Goal: Information Seeking & Learning: Learn about a topic

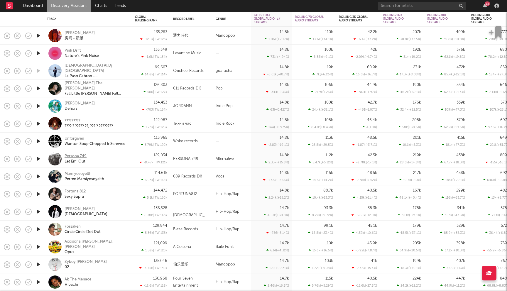
click at [76, 156] on div "Persona 749" at bounding box center [76, 156] width 22 height 5
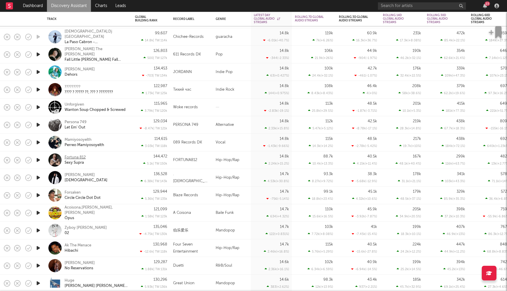
click at [82, 156] on div "Fortuna 812" at bounding box center [75, 157] width 21 height 5
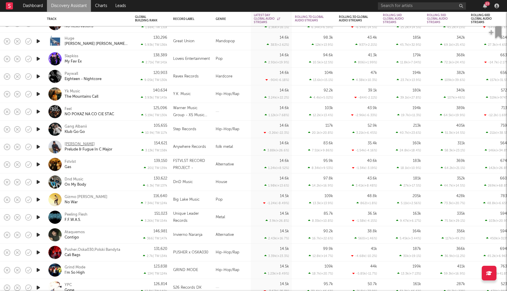
click at [83, 144] on div "Lucas Toledo" at bounding box center [80, 144] width 30 height 5
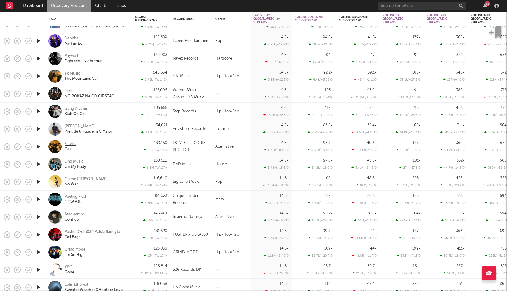
click at [71, 143] on div "Fstvlst" at bounding box center [70, 143] width 11 height 5
click at [78, 163] on div "Dnd Music" at bounding box center [74, 161] width 19 height 5
click at [75, 248] on div "Grind Mode" at bounding box center [75, 249] width 21 height 5
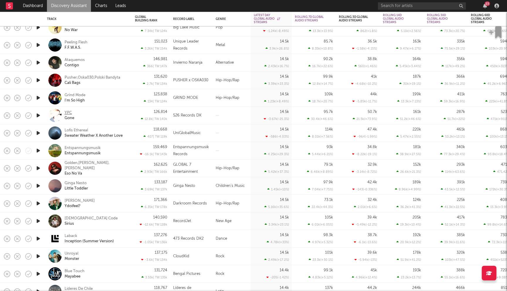
click at [68, 112] on div "YPC" at bounding box center [68, 112] width 7 height 5
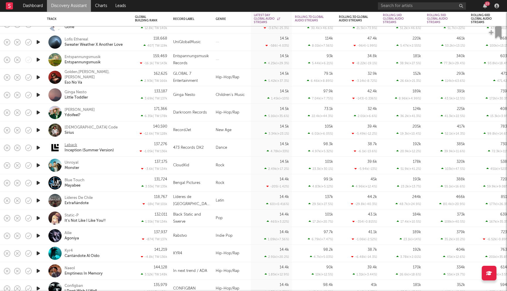
click at [68, 145] on div "Laback" at bounding box center [71, 145] width 13 height 5
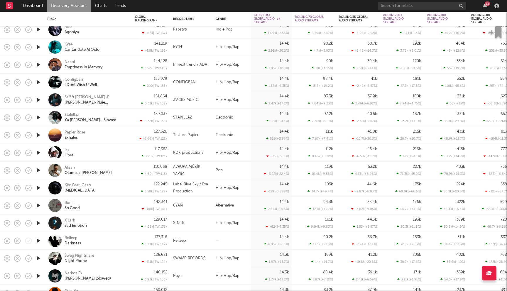
click at [76, 78] on div "Configban" at bounding box center [74, 79] width 18 height 5
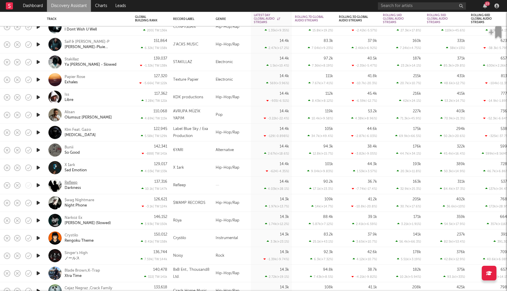
click at [73, 181] on div "Refleep" at bounding box center [71, 182] width 13 height 5
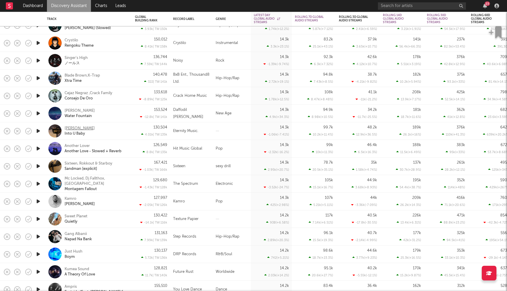
click at [82, 127] on div "Lewis Hanton" at bounding box center [80, 128] width 30 height 5
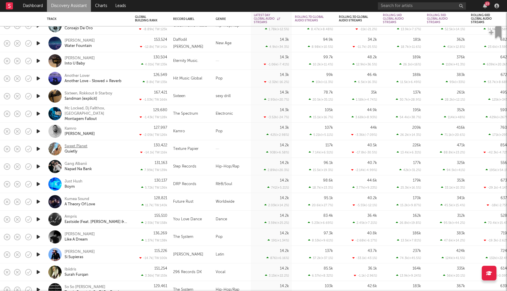
click at [76, 147] on div "Sweet Planet" at bounding box center [76, 146] width 23 height 5
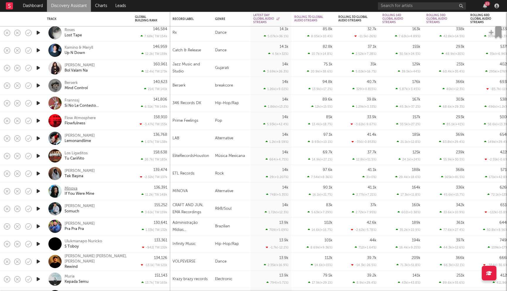
click at [71, 187] on div "Minova" at bounding box center [71, 188] width 13 height 5
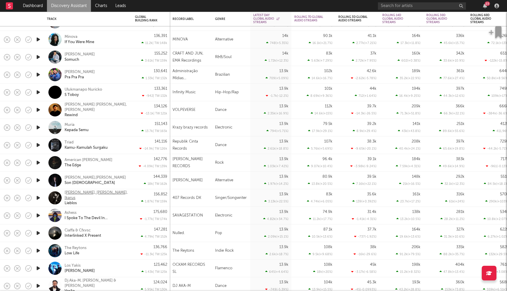
click at [73, 194] on div "Karina Rose, Crystal F, Ikarus" at bounding box center [96, 195] width 63 height 11
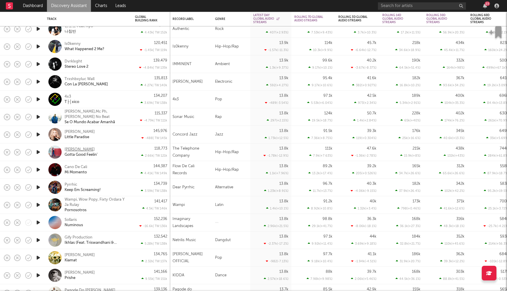
click at [83, 151] on div "Pigeon John" at bounding box center [80, 149] width 30 height 5
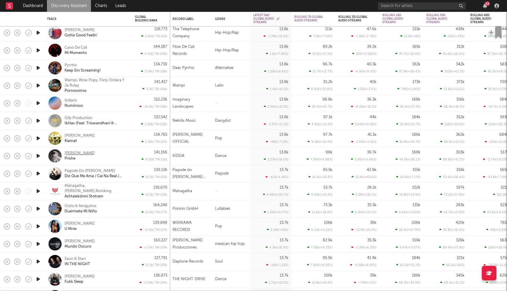
click at [80, 153] on div "Fifi Kidda" at bounding box center [80, 153] width 30 height 5
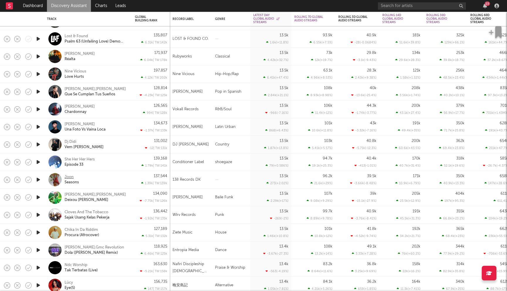
click at [69, 176] on div "Joon" at bounding box center [69, 177] width 9 height 5
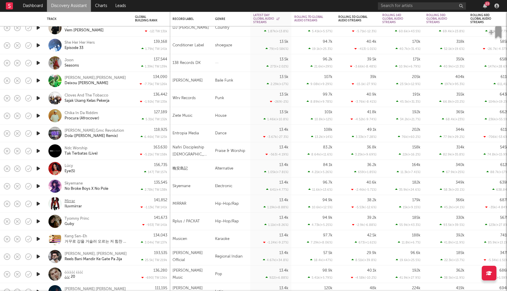
click at [70, 199] on div "Mirrar" at bounding box center [70, 201] width 11 height 5
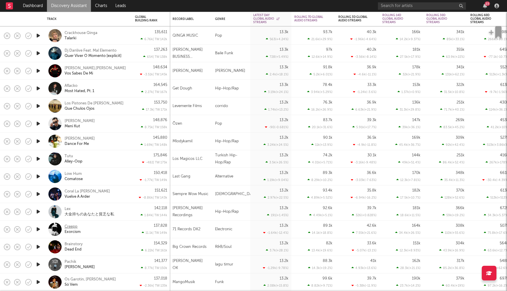
click at [69, 227] on div "Creepp" at bounding box center [71, 226] width 13 height 5
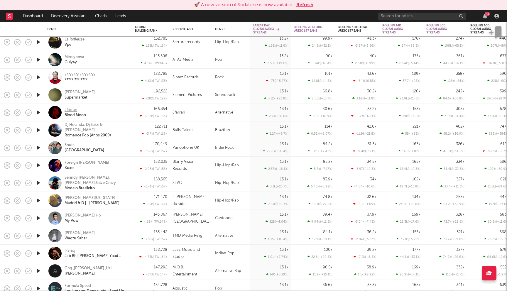
click at [71, 108] on div "Jfarrari" at bounding box center [71, 109] width 13 height 5
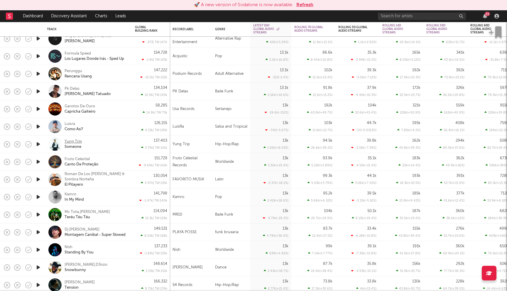
click at [78, 142] on div "Yung Trip" at bounding box center [73, 141] width 17 height 5
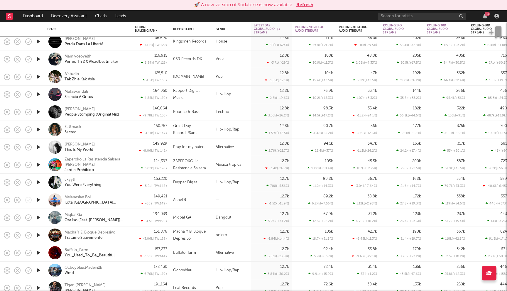
click at [70, 143] on div "Esterly" at bounding box center [80, 144] width 30 height 5
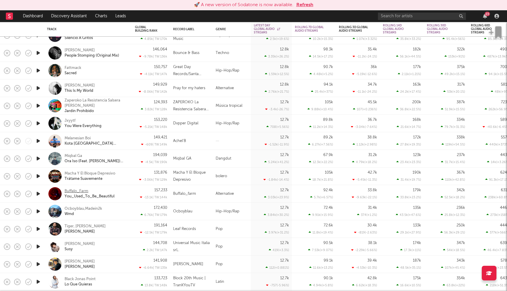
click at [70, 189] on div "Buffalo_Farm" at bounding box center [77, 191] width 24 height 5
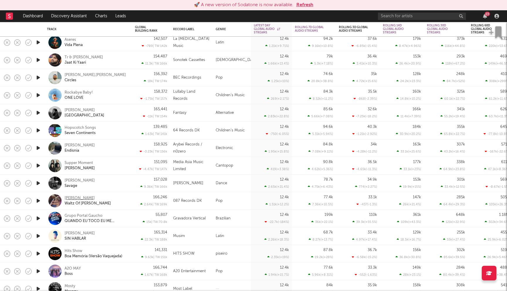
click at [77, 197] on div "Theresa D'Agostino" at bounding box center [80, 198] width 30 height 5
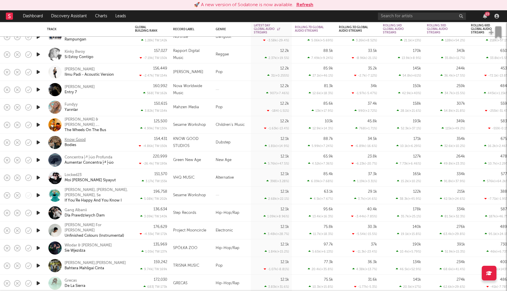
click at [80, 139] on div "Know Good" at bounding box center [75, 139] width 21 height 5
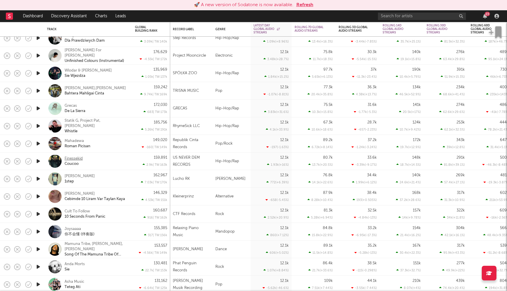
click at [71, 158] on div "Finessekid" at bounding box center [74, 158] width 18 height 5
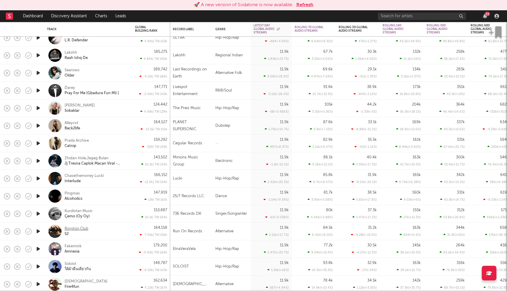
click at [83, 228] on div "Royston Club" at bounding box center [77, 228] width 24 height 5
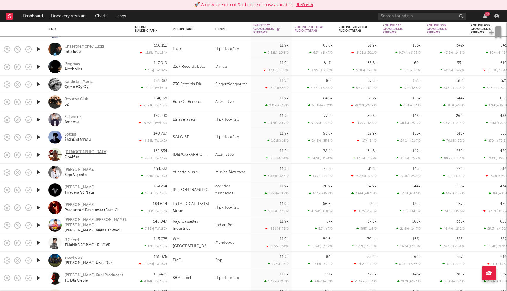
click at [71, 153] on div "Jhariah" at bounding box center [86, 152] width 43 height 5
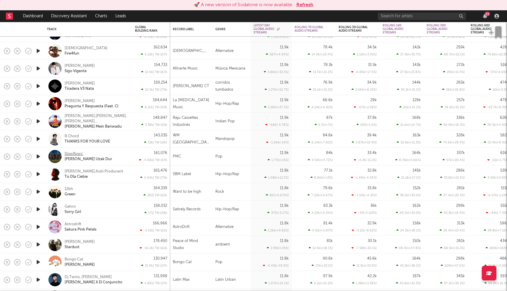
click at [73, 152] on div "Slowflows'" at bounding box center [74, 153] width 19 height 5
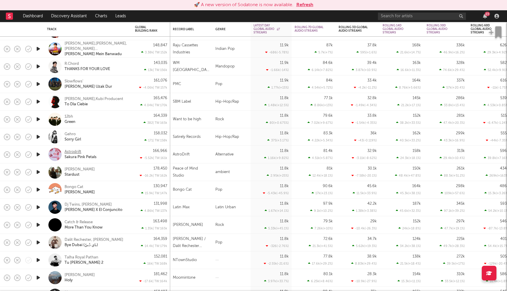
click at [70, 152] on div "Astrodrift" at bounding box center [73, 151] width 17 height 5
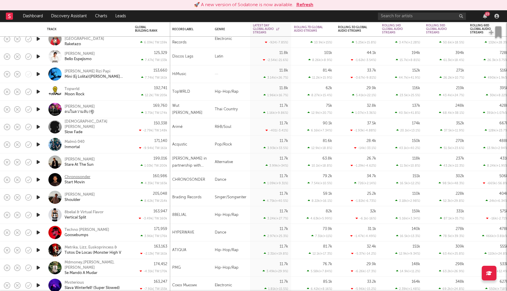
click at [82, 176] on div "Chronosonder" at bounding box center [78, 177] width 26 height 5
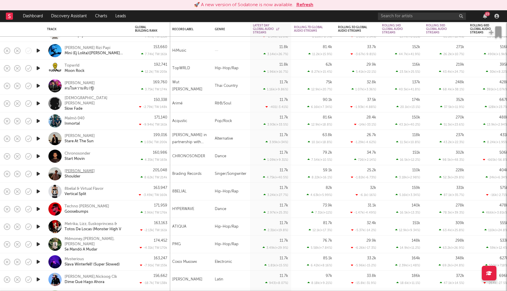
click at [77, 171] on div "Ed Patrick" at bounding box center [80, 171] width 30 height 5
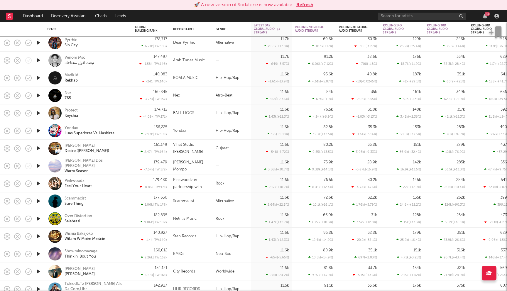
click at [72, 197] on div "Scammacist" at bounding box center [75, 198] width 21 height 5
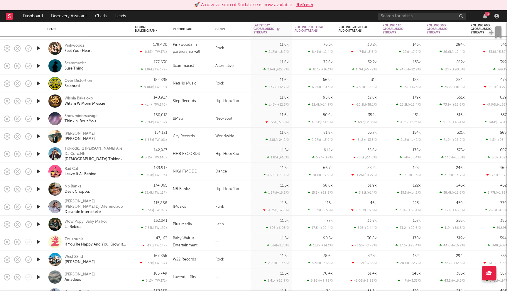
click at [78, 134] on div "Aca Lukas" at bounding box center [80, 133] width 30 height 5
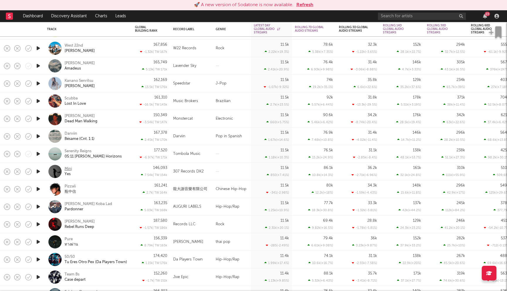
click at [72, 168] on div "Minj" at bounding box center [68, 168] width 7 height 5
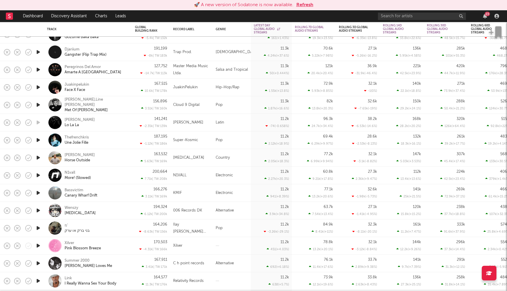
click at [306, 2] on button "Refresh" at bounding box center [304, 4] width 17 height 7
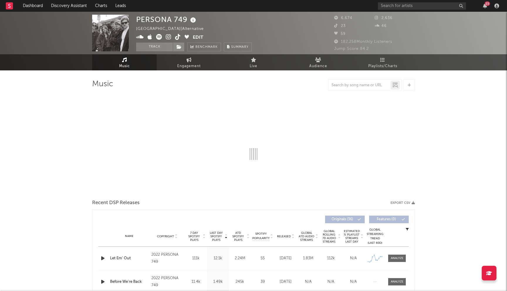
select select "6m"
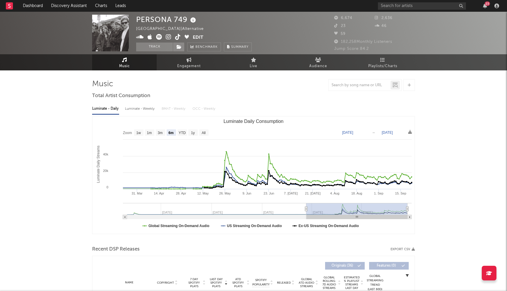
click at [167, 37] on icon at bounding box center [169, 37] width 6 height 6
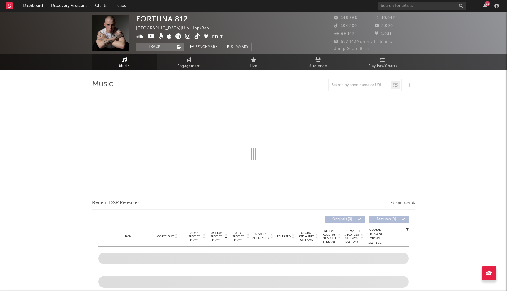
select select "6m"
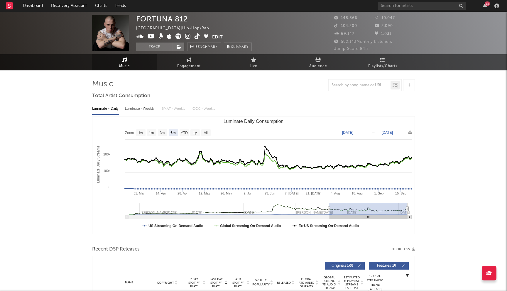
click at [187, 37] on icon at bounding box center [188, 36] width 6 height 6
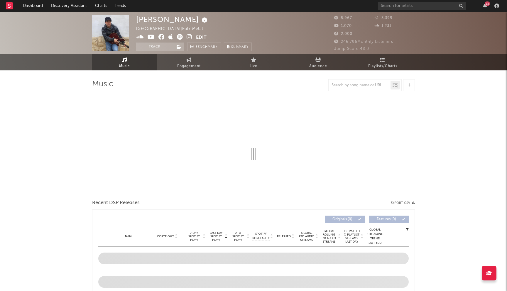
select select "6m"
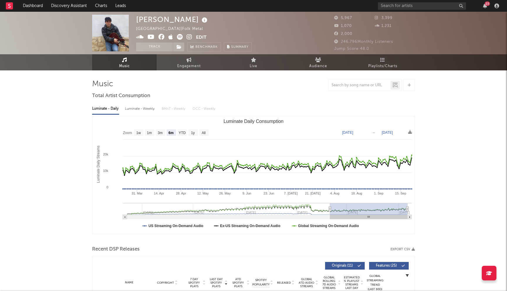
click at [159, 36] on icon at bounding box center [161, 37] width 6 height 6
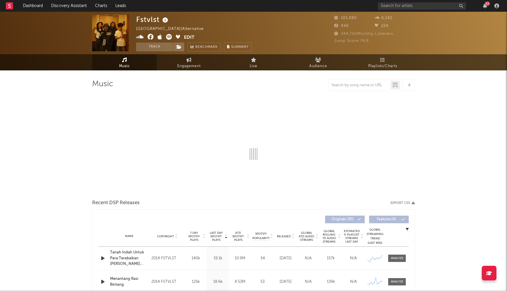
select select "6m"
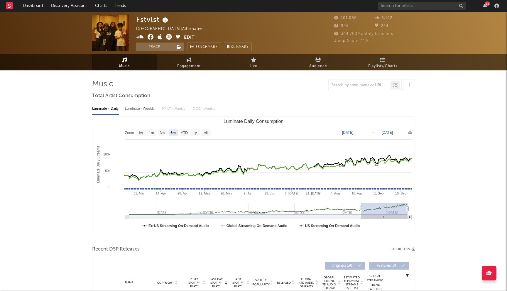
click at [152, 38] on icon at bounding box center [151, 37] width 6 height 6
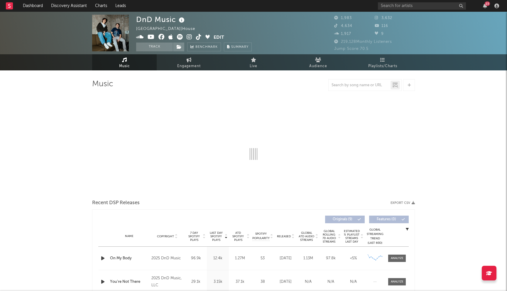
select select "6m"
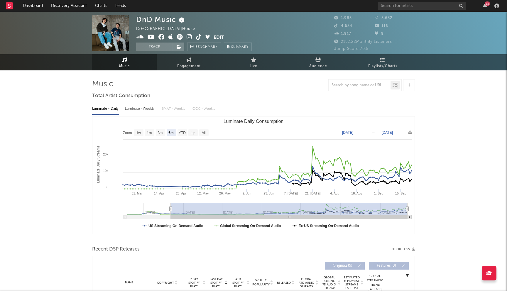
click at [161, 37] on icon at bounding box center [161, 37] width 6 height 6
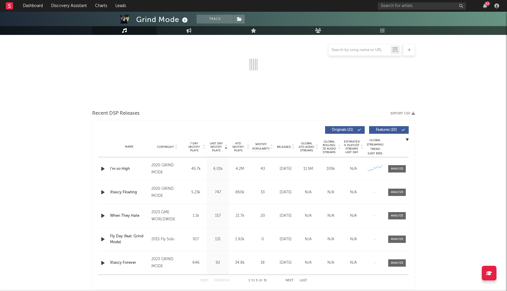
select select "6m"
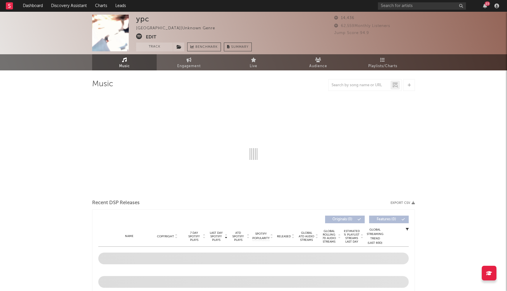
select select "1w"
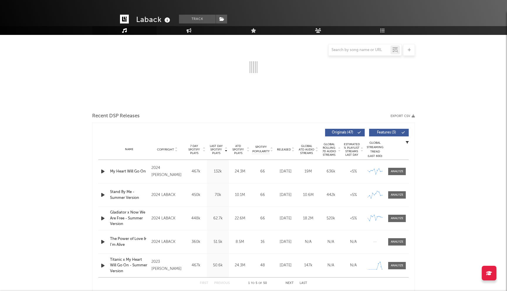
select select "6m"
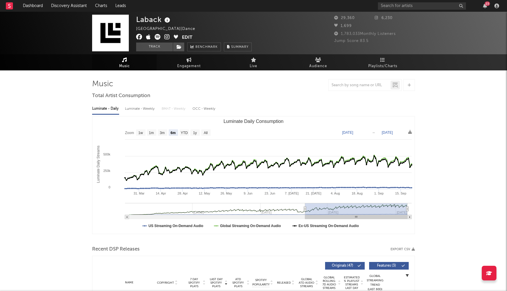
click at [139, 38] on icon at bounding box center [139, 37] width 6 height 6
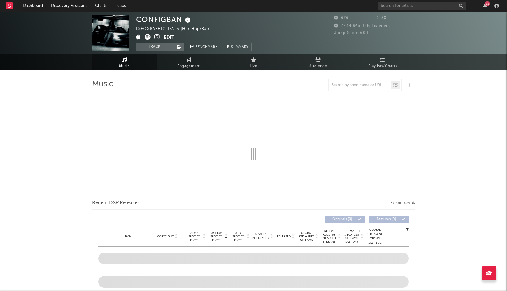
select select "6m"
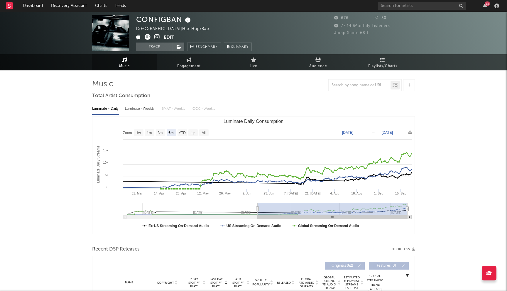
click at [158, 36] on icon at bounding box center [157, 37] width 6 height 6
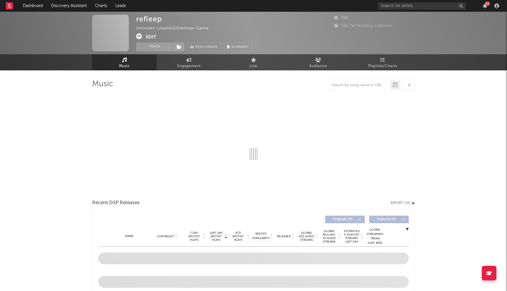
select select "6m"
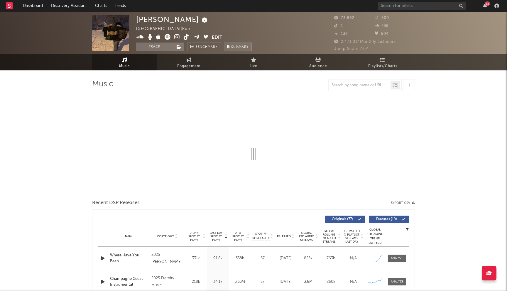
select select "6m"
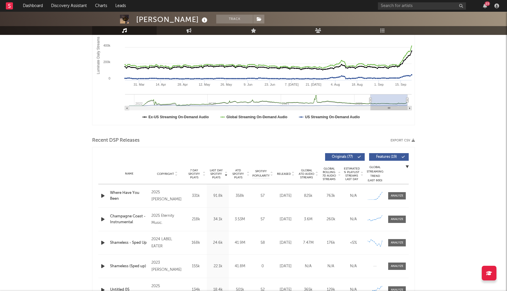
scroll to position [125, 0]
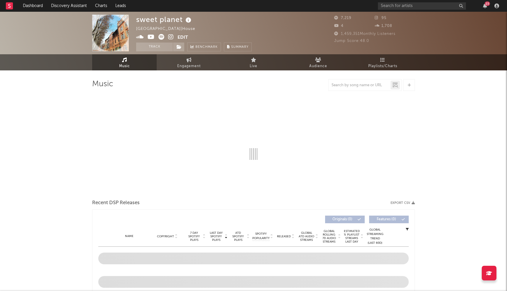
select select "6m"
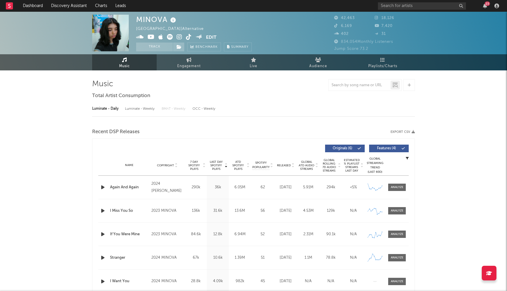
select select "6m"
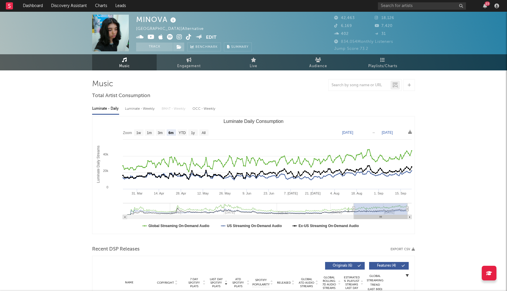
click at [180, 36] on icon at bounding box center [180, 37] width 6 height 6
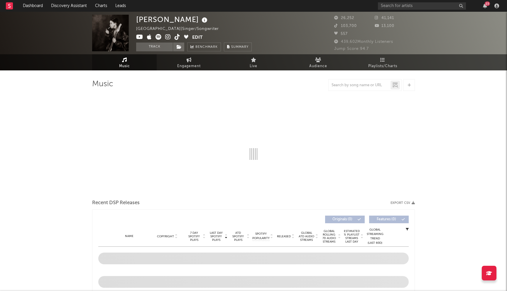
select select "6m"
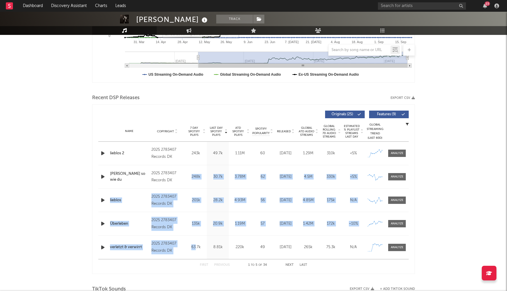
drag, startPoint x: 178, startPoint y: 180, endPoint x: 198, endPoint y: 257, distance: 79.1
click at [196, 246] on div "Name lieblos 2 Copyright 2025 2783407 Records DK Label 2783407 Records DK Album…" at bounding box center [253, 200] width 310 height 117
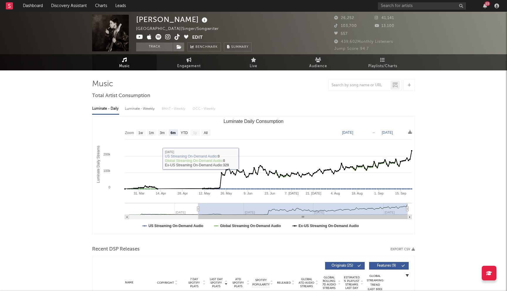
click at [167, 37] on icon at bounding box center [168, 37] width 6 height 6
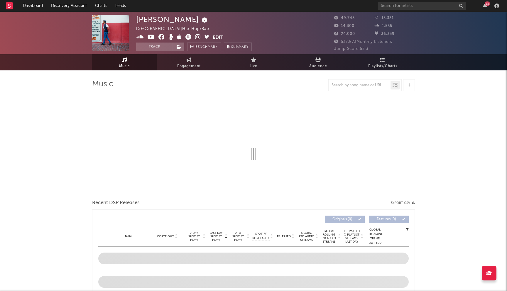
select select "6m"
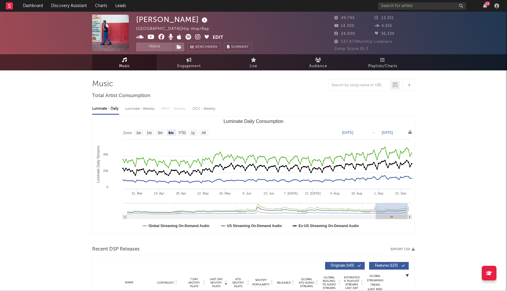
click at [163, 34] on icon at bounding box center [161, 37] width 6 height 6
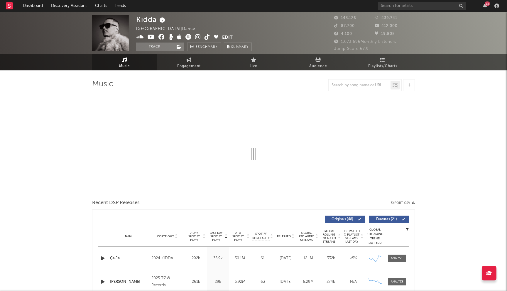
select select "6m"
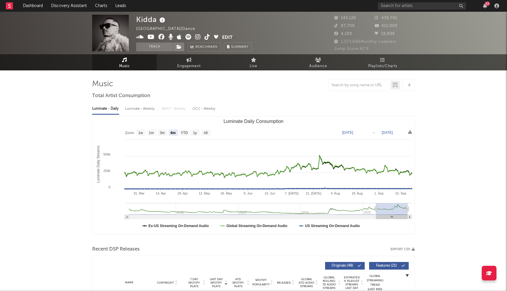
click at [162, 38] on icon at bounding box center [161, 37] width 6 height 6
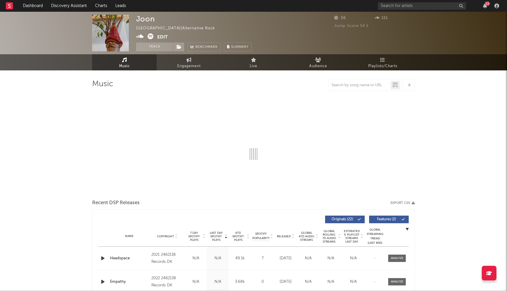
select select "6m"
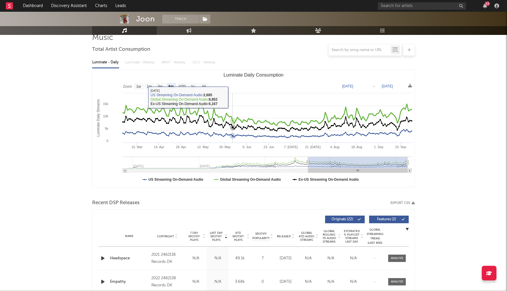
scroll to position [89, 0]
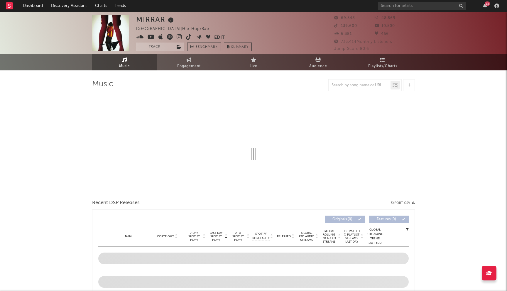
select select "6m"
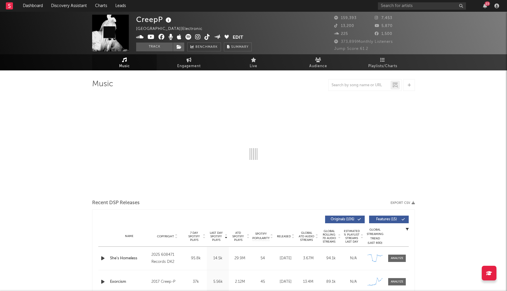
select select "6m"
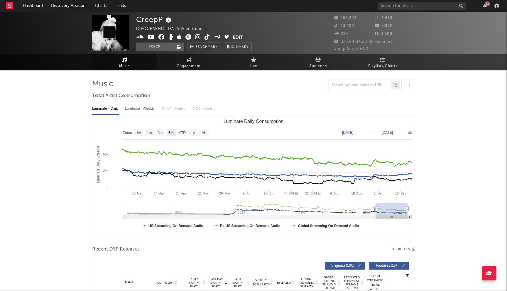
click at [160, 36] on icon at bounding box center [161, 37] width 6 height 6
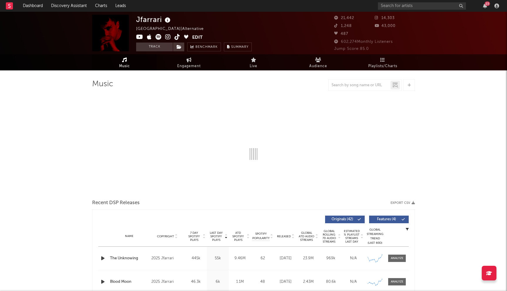
select select "6m"
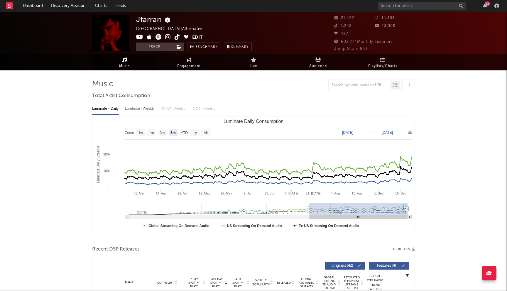
click at [166, 40] on link at bounding box center [168, 38] width 6 height 6
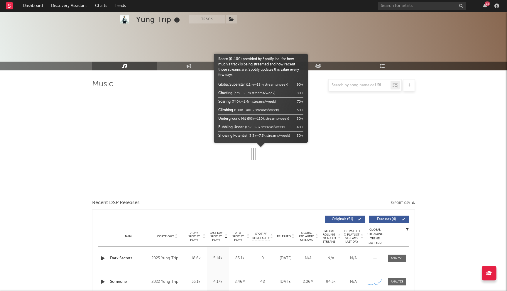
select select "6m"
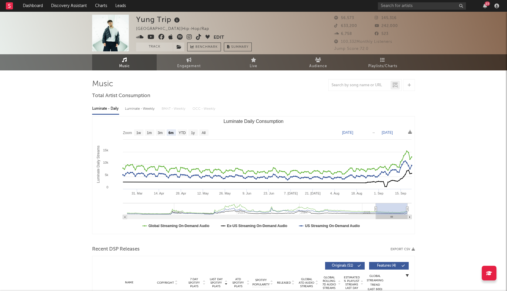
click at [160, 36] on icon at bounding box center [161, 37] width 6 height 6
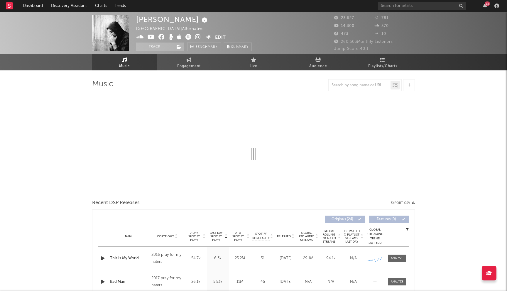
select select "6m"
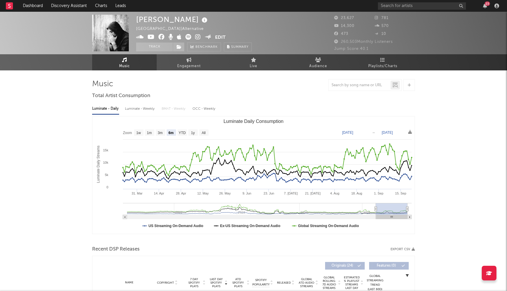
click at [159, 36] on icon at bounding box center [161, 37] width 6 height 6
click at [197, 37] on icon at bounding box center [198, 37] width 6 height 6
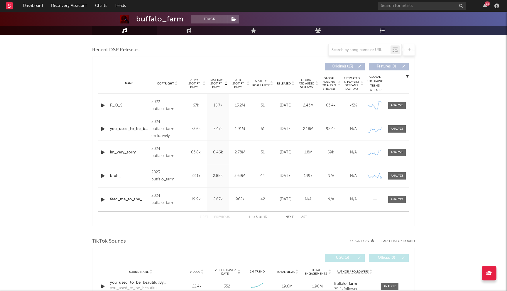
select select "6m"
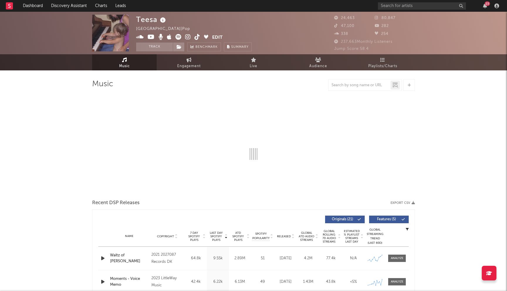
select select "6m"
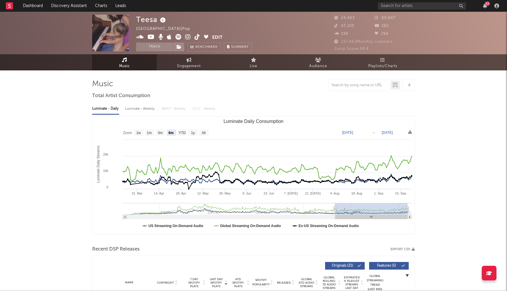
click at [188, 37] on icon at bounding box center [188, 37] width 6 height 6
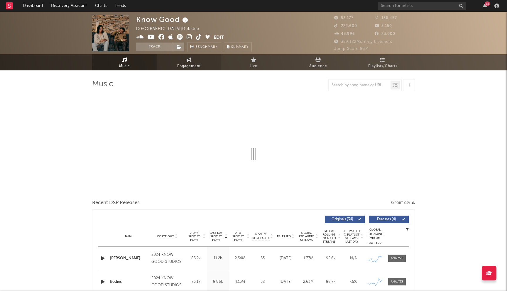
select select "6m"
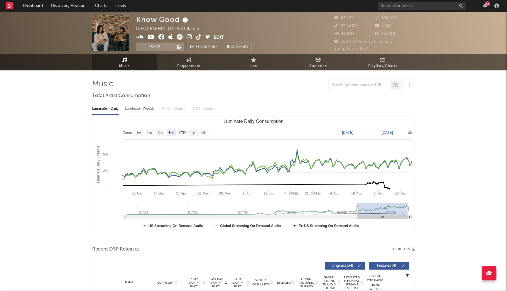
click at [160, 35] on icon at bounding box center [161, 37] width 6 height 6
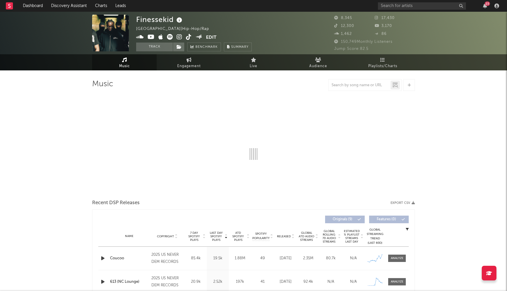
select select "6m"
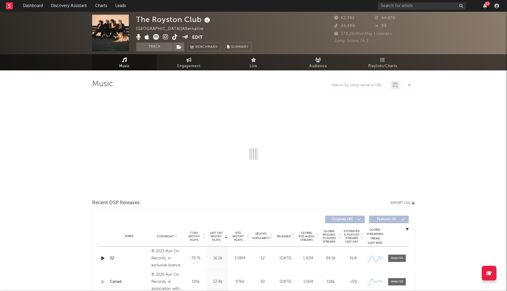
select select "6m"
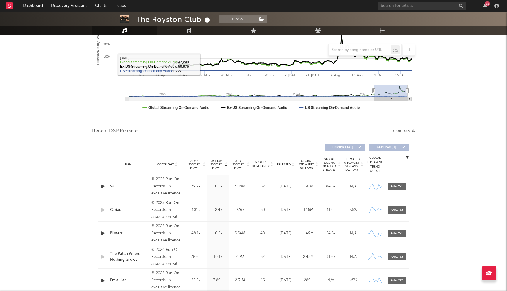
scroll to position [129, 0]
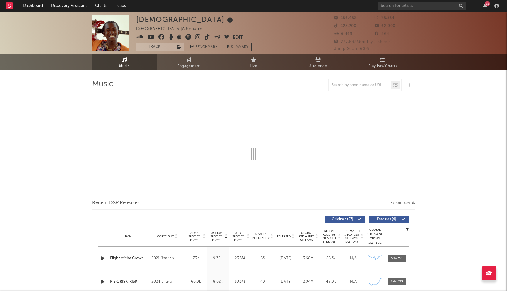
select select "6m"
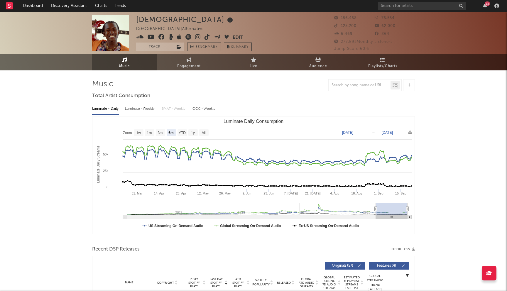
click at [161, 34] on icon at bounding box center [161, 37] width 6 height 6
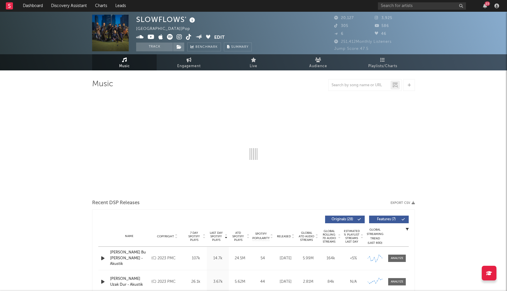
select select "6m"
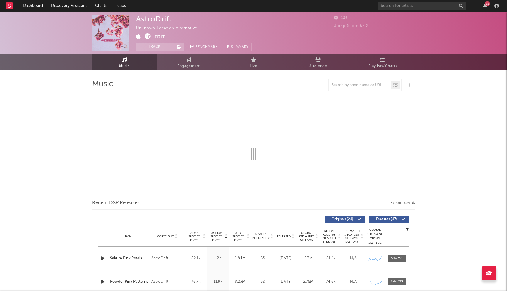
select select "6m"
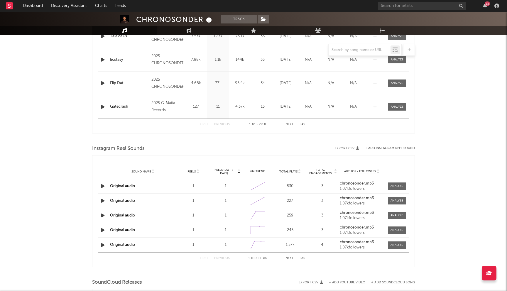
select select "6m"
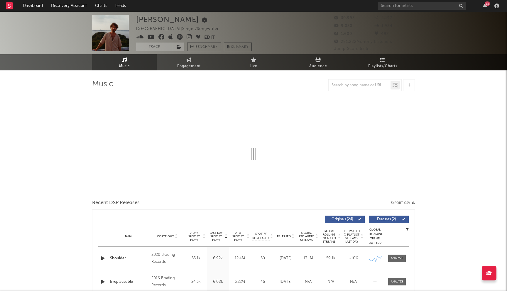
select select "6m"
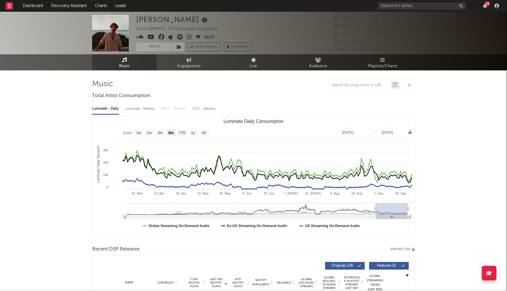
click at [161, 37] on icon at bounding box center [161, 37] width 6 height 6
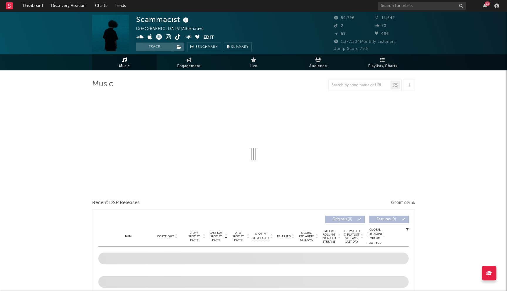
select select "6m"
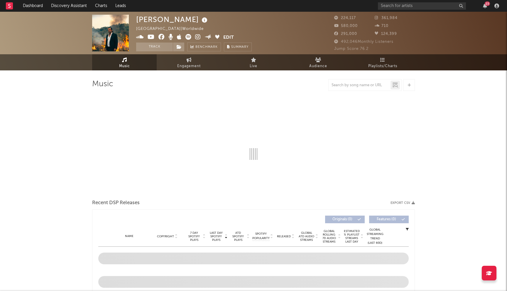
select select "6m"
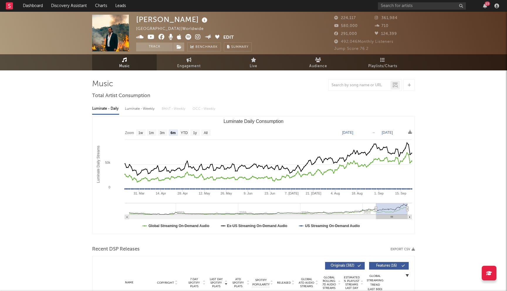
click at [159, 38] on icon at bounding box center [161, 37] width 6 height 6
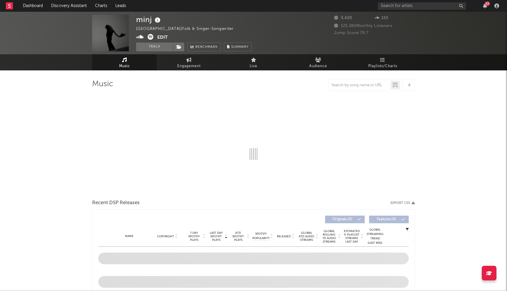
select select "1w"
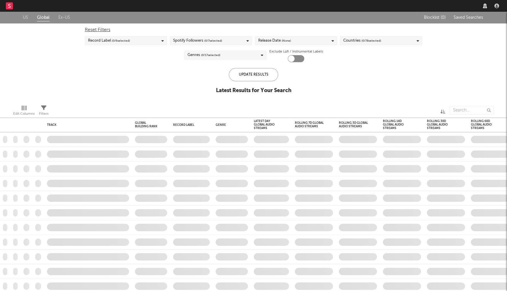
checkbox input "true"
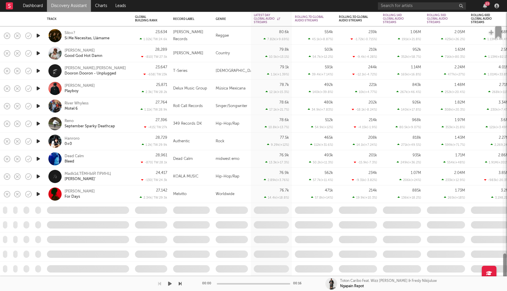
drag, startPoint x: 506, startPoint y: 114, endPoint x: 507, endPoint y: 291, distance: 176.4
click at [507, 0] on div "Dashboard Discovery Assistant Charts Leads 23 Notifications Settings Mark all a…" at bounding box center [253, 0] width 507 height 0
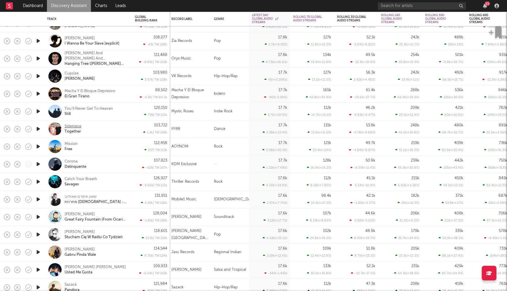
click at [76, 127] on div "Sidepiece" at bounding box center [73, 126] width 17 height 5
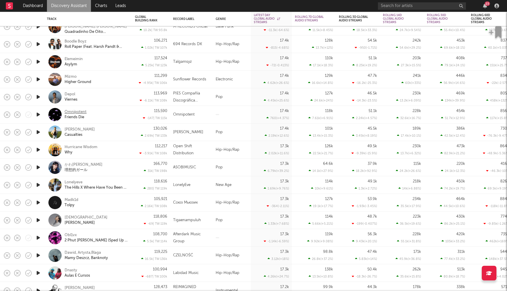
click at [78, 110] on div "Omnipotent" at bounding box center [76, 111] width 22 height 5
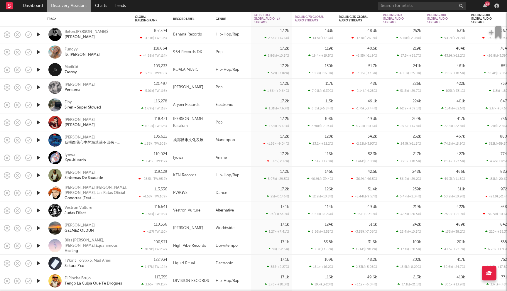
click at [79, 171] on div "Rob Sotam" at bounding box center [80, 172] width 30 height 5
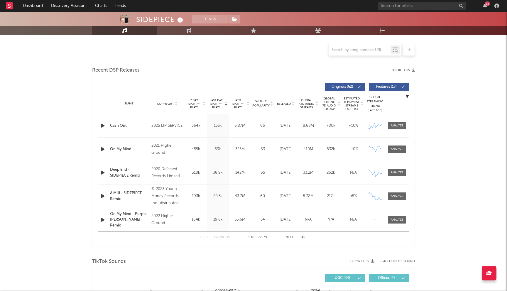
scroll to position [179, 0]
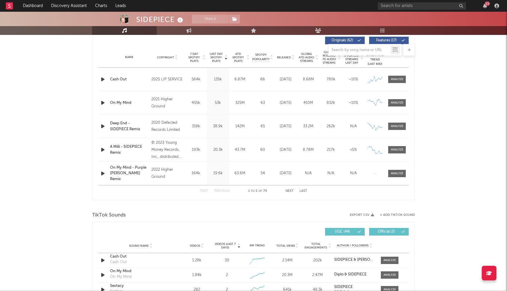
select select "6m"
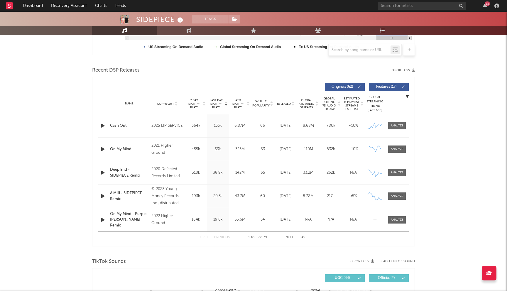
scroll to position [0, 0]
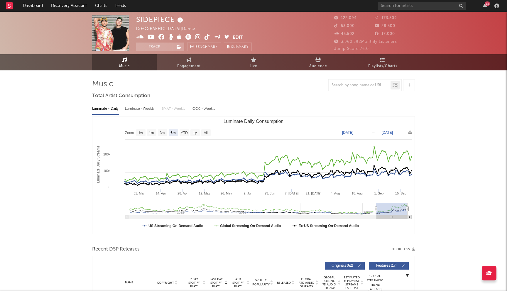
click at [159, 36] on icon at bounding box center [161, 37] width 6 height 6
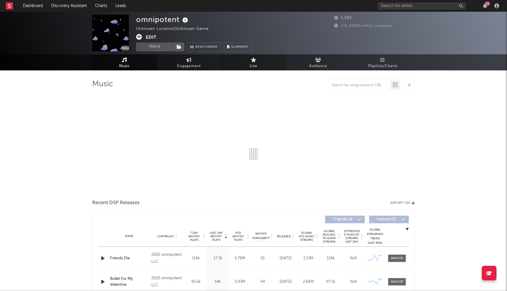
select select "6m"
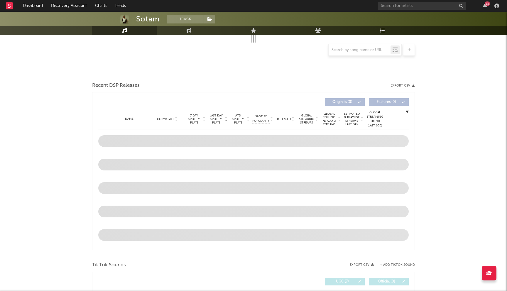
select select "6m"
